Goal: Task Accomplishment & Management: Use online tool/utility

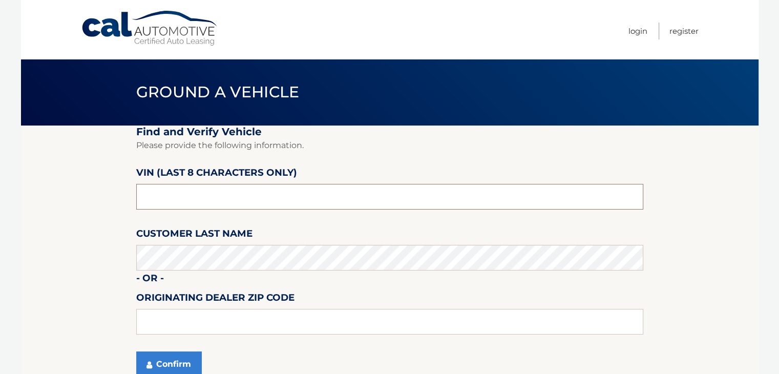
click at [173, 195] on input "text" at bounding box center [389, 197] width 507 height 26
type input "PA015522"
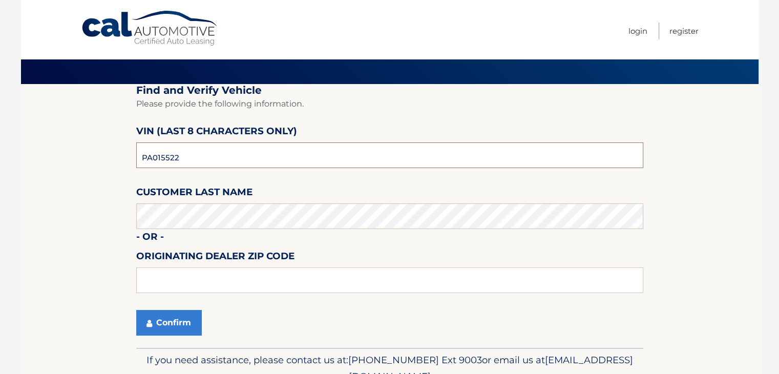
scroll to position [93, 0]
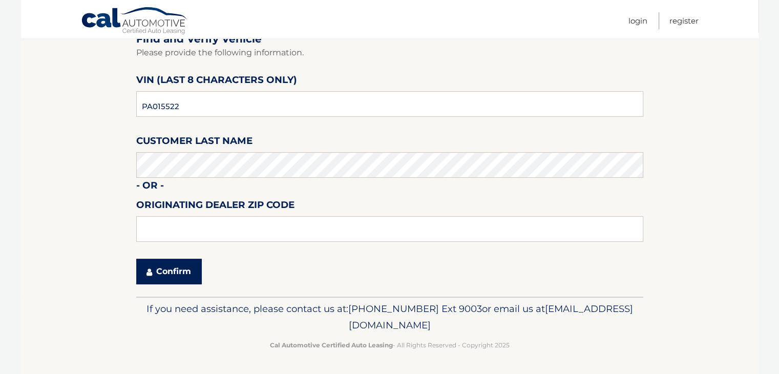
click at [166, 273] on button "Confirm" at bounding box center [169, 272] width 66 height 26
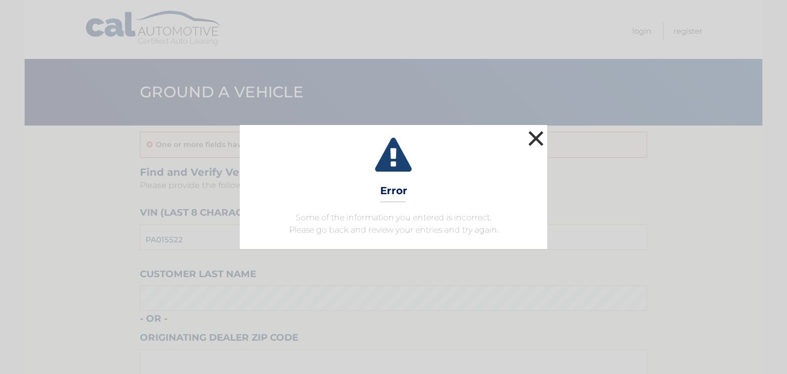
click at [530, 136] on button "×" at bounding box center [536, 138] width 20 height 20
